Goal: Navigation & Orientation: Find specific page/section

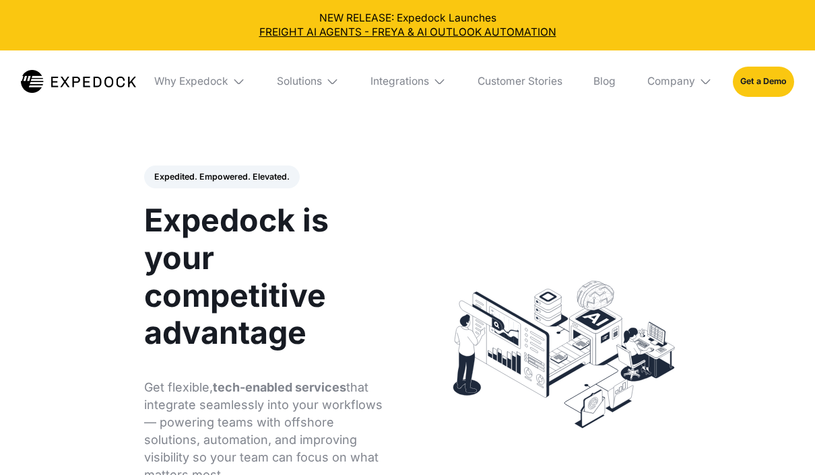
select select
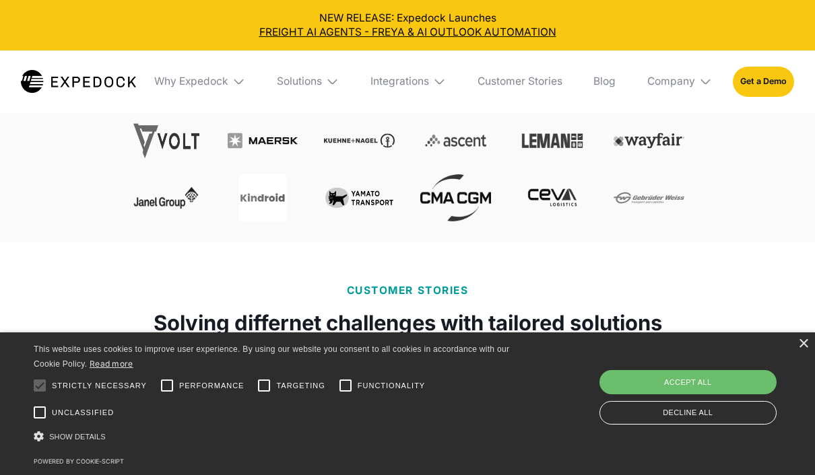
scroll to position [581, 0]
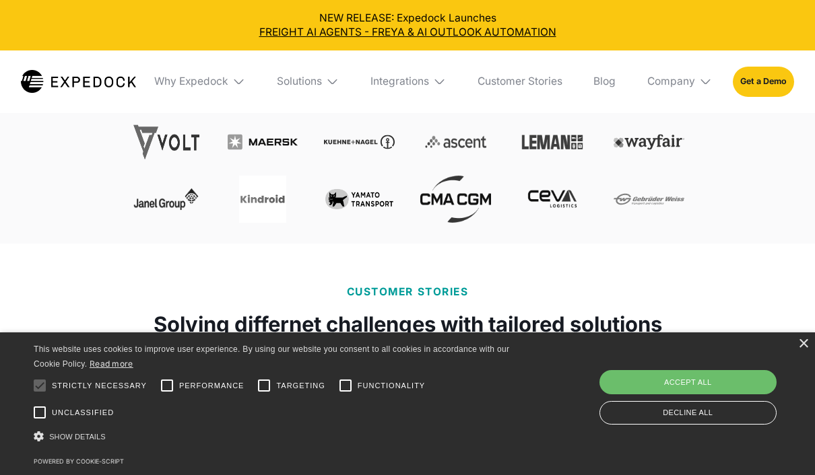
click at [147, 189] on img at bounding box center [166, 199] width 71 height 47
click at [151, 202] on img at bounding box center [166, 199] width 71 height 47
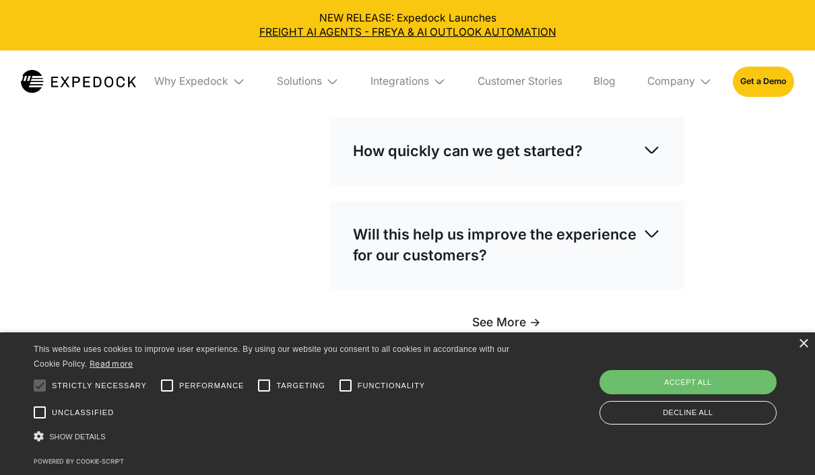
scroll to position [3885, 0]
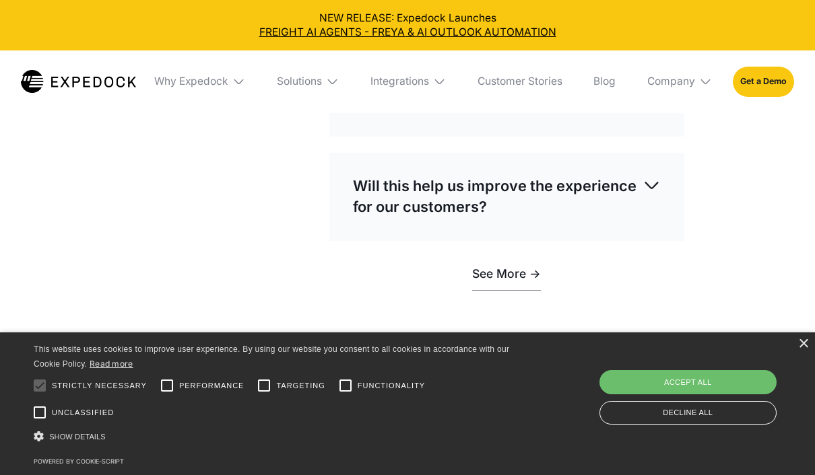
click at [700, 86] on img at bounding box center [705, 81] width 13 height 13
click at [690, 136] on link "About Us" at bounding box center [679, 130] width 86 height 34
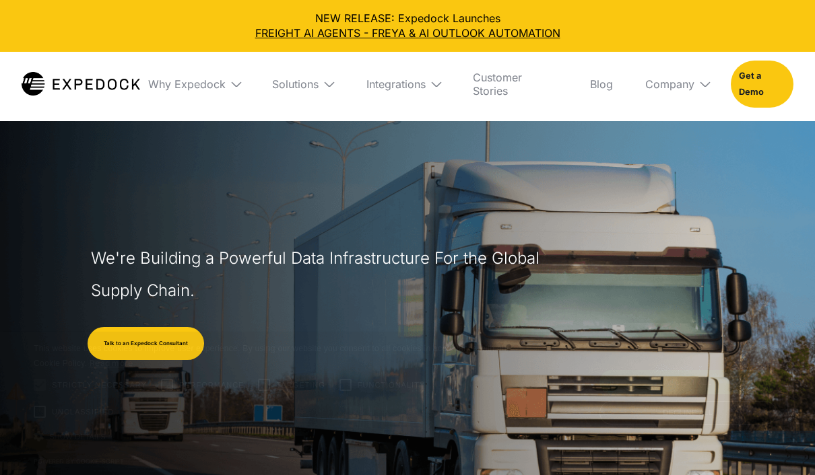
select select
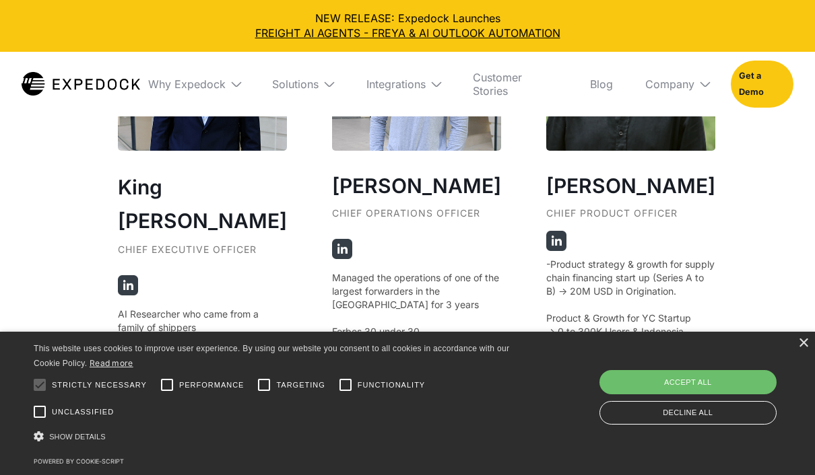
scroll to position [2523, 0]
click at [322, 285] on div "King [PERSON_NAME] Chief Executive Officer AI Researcher who came from a family…" at bounding box center [407, 332] width 579 height 702
click at [332, 259] on img at bounding box center [342, 248] width 20 height 20
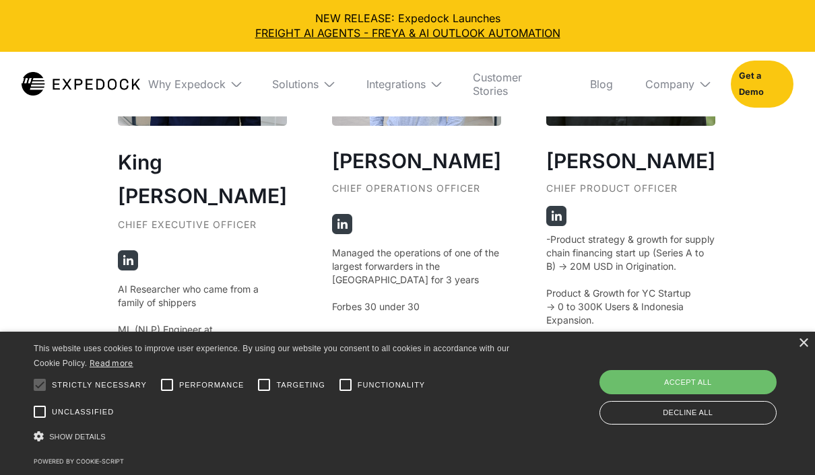
click at [549, 226] on img at bounding box center [556, 216] width 20 height 20
click at [547, 226] on img at bounding box center [556, 216] width 20 height 20
click at [552, 226] on img at bounding box center [556, 216] width 20 height 20
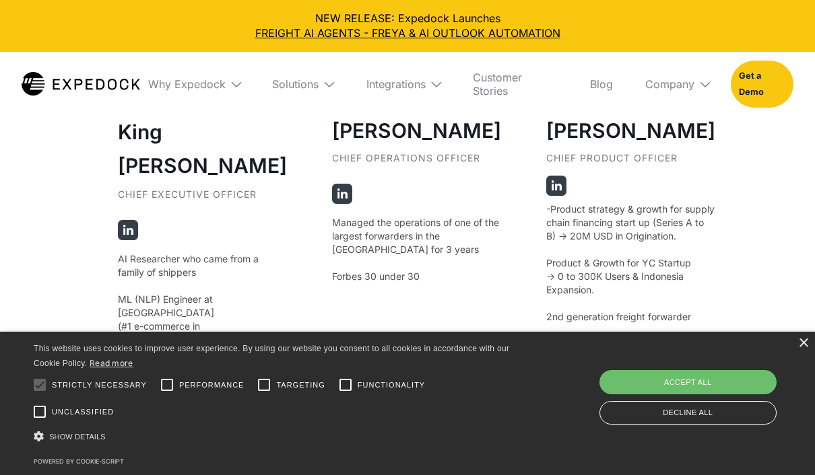
scroll to position [2591, 0]
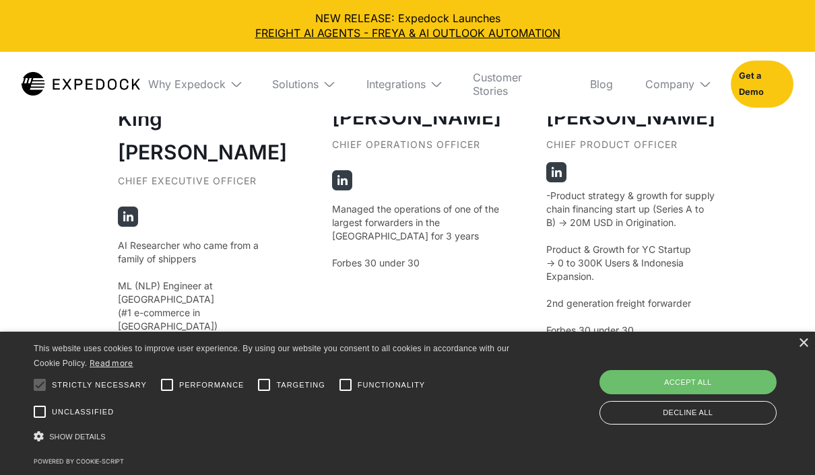
click at [549, 182] on img at bounding box center [556, 172] width 20 height 20
click at [553, 182] on img at bounding box center [556, 172] width 20 height 20
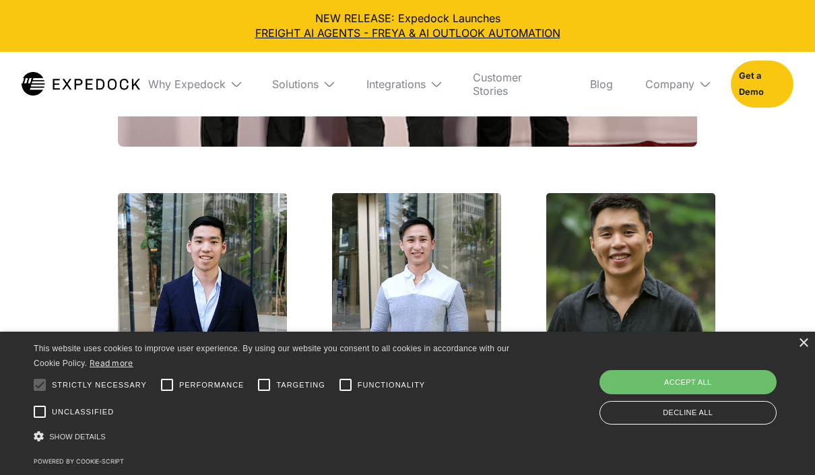
scroll to position [2310, 0]
